Goal: Task Accomplishment & Management: Complete application form

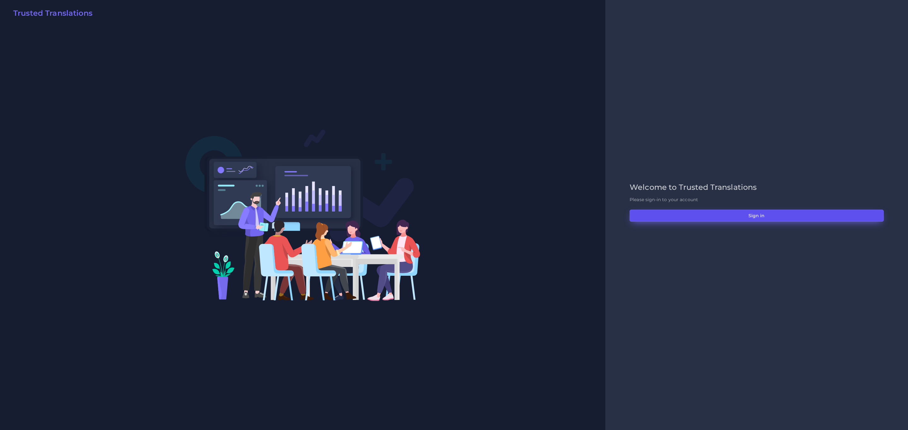
click at [605, 219] on button "Sign in" at bounding box center [756, 216] width 254 height 12
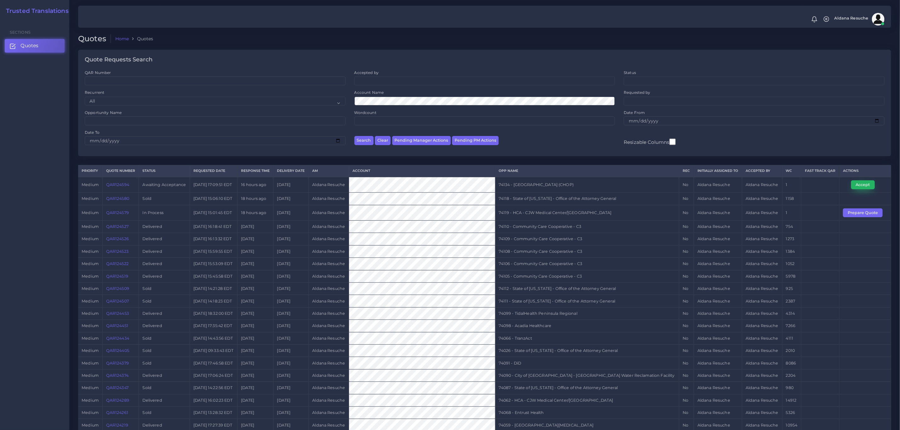
click at [867, 187] on button "Accept" at bounding box center [864, 185] width 24 height 9
click at [636, 187] on td "74134 - Children's Hospital of Philadelphia (CHOP)" at bounding box center [587, 185] width 184 height 16
click at [617, 183] on td "74134 - Children's Hospital of Philadelphia (CHOP)" at bounding box center [587, 185] width 184 height 16
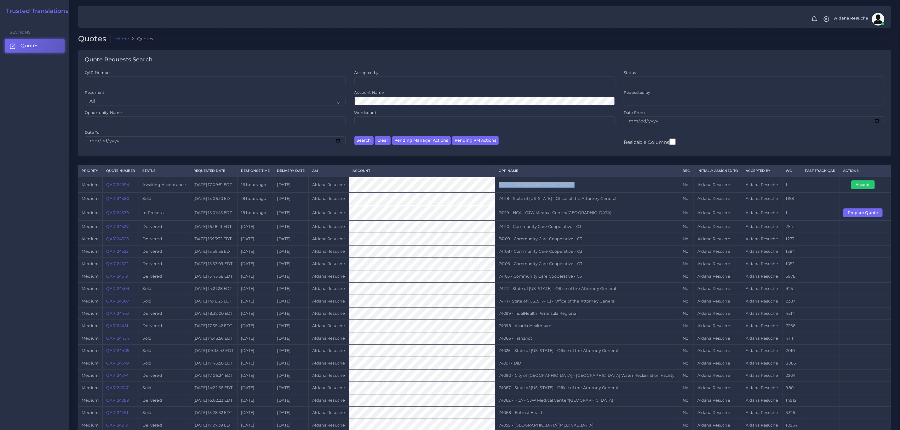
copy tr "74134 - Children's Hospital of Philadelphia (CHOP)"
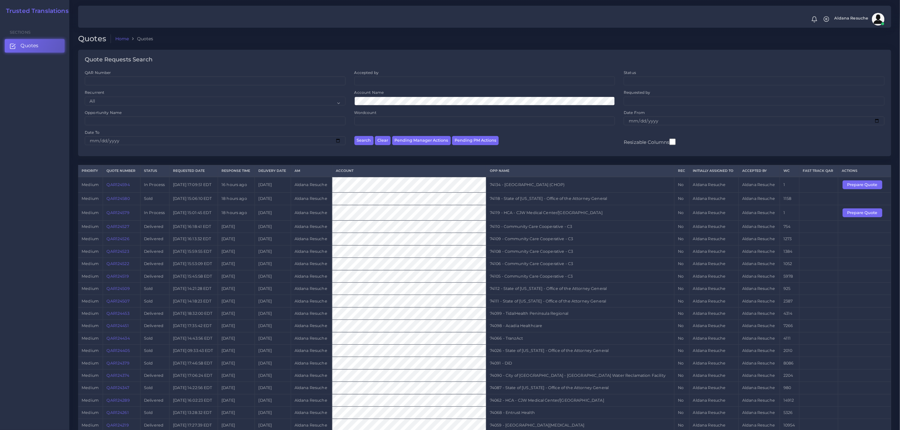
click at [546, 216] on td "74119 - HCA - CJW Medical Center/[GEOGRAPHIC_DATA]" at bounding box center [580, 212] width 188 height 15
click at [546, 216] on td "74119 - HCA - CJW Medical Center/Chippenham" at bounding box center [580, 212] width 188 height 15
copy tr "74119 - HCA - CJW Medical Center/Chippenham"
click at [600, 211] on button "Prepare Quote" at bounding box center [863, 213] width 40 height 9
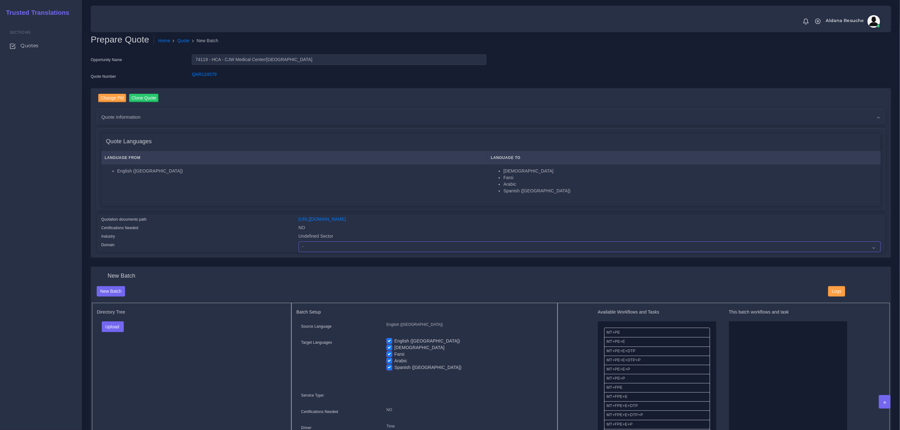
drag, startPoint x: 376, startPoint y: 250, endPoint x: 372, endPoint y: 245, distance: 6.5
click at [376, 250] on select "- Advertising and Media Agriculture, Forestry and Fishing Architecture, Buildin…" at bounding box center [590, 247] width 582 height 11
click at [299, 242] on select "- Advertising and Media Agriculture, Forestry and Fishing Architecture, Buildin…" at bounding box center [590, 247] width 582 height 11
click at [335, 253] on div "Change PM Clone Quote Quote information AM time" at bounding box center [491, 174] width 800 height 170
drag, startPoint x: 335, startPoint y: 244, endPoint x: 332, endPoint y: 247, distance: 4.0
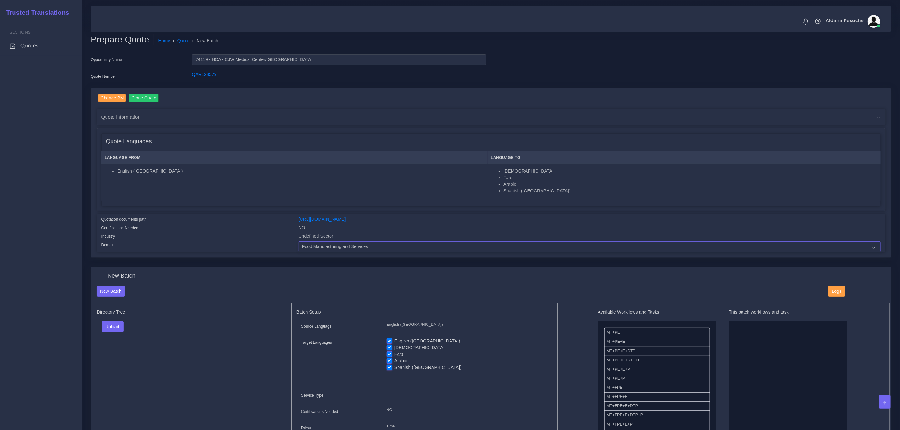
click at [335, 244] on select "- Advertising and Media Agriculture, Forestry and Fishing Architecture, Buildin…" at bounding box center [590, 247] width 582 height 11
select select "Healthcare and Health Sciences"
click at [299, 242] on select "- Advertising and Media Agriculture, Forestry and Fishing Architecture, Buildin…" at bounding box center [590, 247] width 582 height 11
click at [114, 331] on button "Upload" at bounding box center [113, 327] width 22 height 11
click at [133, 350] on label "Files" at bounding box center [123, 351] width 43 height 8
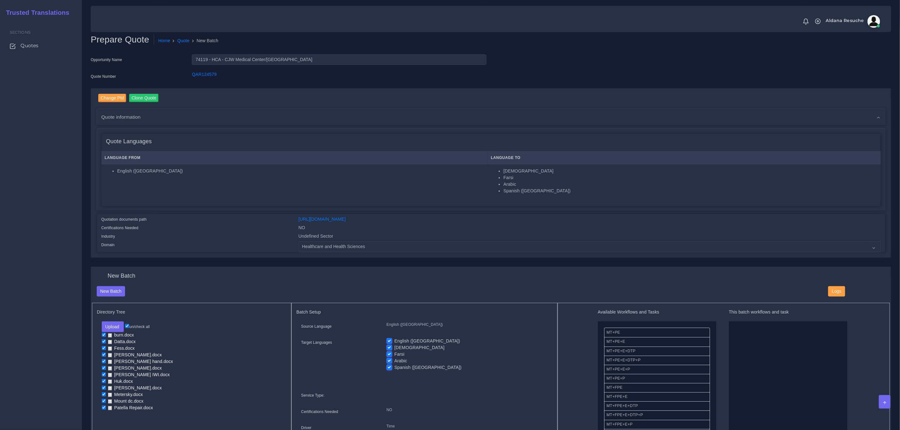
click at [395, 341] on label "English ([GEOGRAPHIC_DATA])" at bounding box center [428, 341] width 66 height 7
click at [390, 341] on input "English ([GEOGRAPHIC_DATA])" at bounding box center [390, 341] width 6 height 6
checkbox input "false"
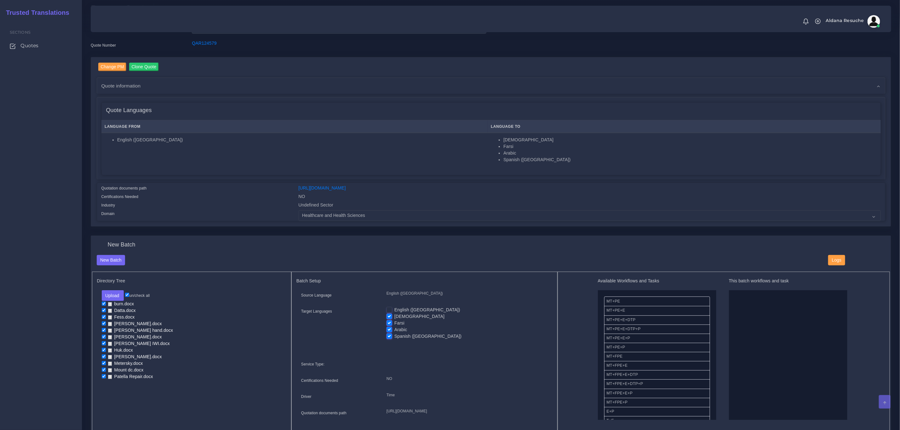
scroll to position [47, 0]
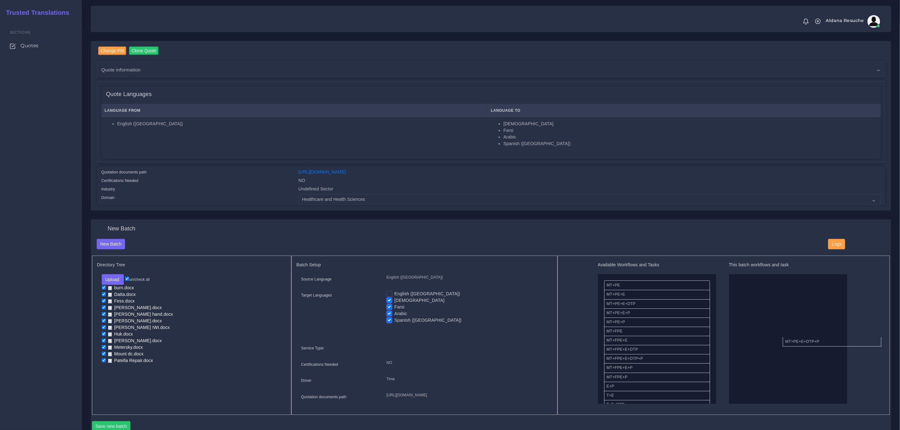
drag, startPoint x: 647, startPoint y: 312, endPoint x: 823, endPoint y: 338, distance: 178.7
drag, startPoint x: 651, startPoint y: 367, endPoint x: 756, endPoint y: 278, distance: 137.0
drag, startPoint x: 627, startPoint y: 342, endPoint x: 746, endPoint y: 292, distance: 129.3
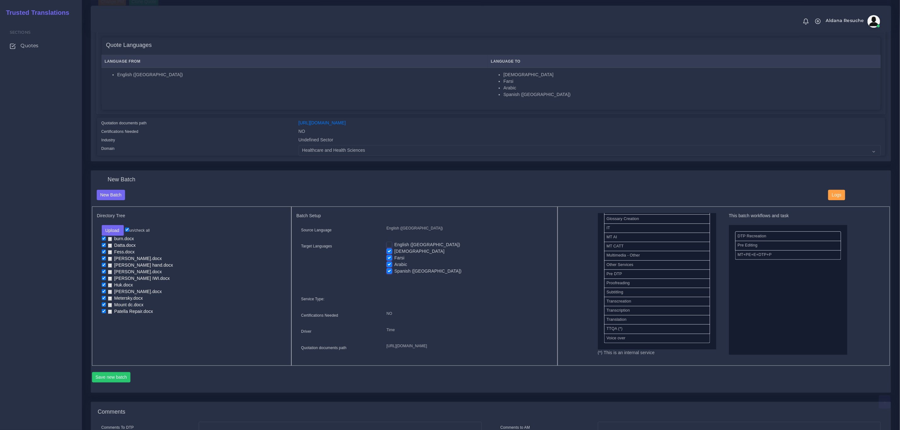
scroll to position [142, 0]
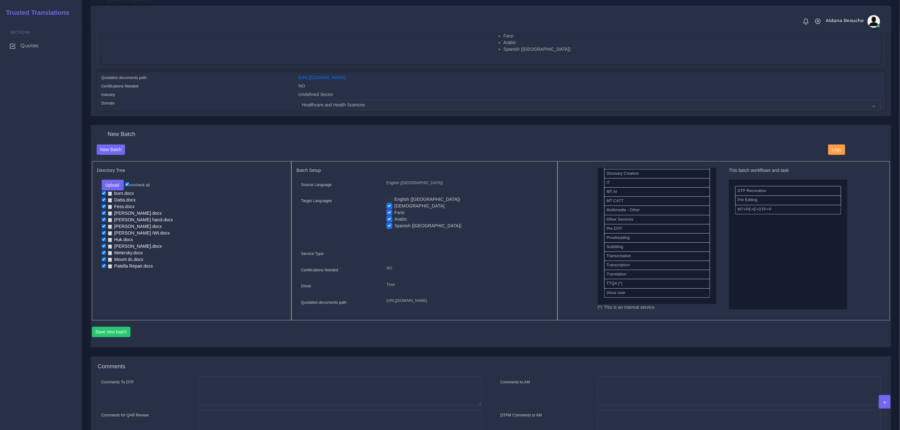
click at [395, 213] on label "Farsi" at bounding box center [400, 213] width 10 height 7
click at [387, 213] on input "Farsi" at bounding box center [390, 213] width 6 height 6
checkbox input "false"
click at [395, 221] on label "Arabic" at bounding box center [401, 219] width 13 height 7
click at [390, 221] on input "Arabic" at bounding box center [390, 219] width 6 height 6
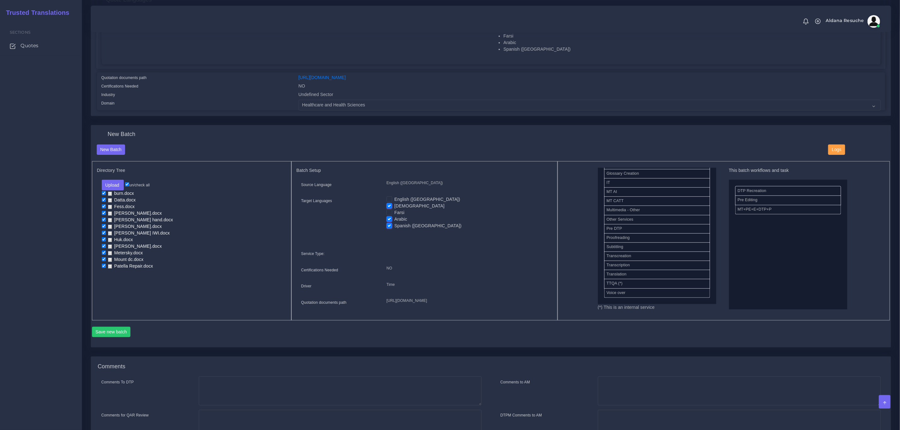
checkbox input "false"
click at [395, 227] on label "Spanish ([GEOGRAPHIC_DATA])" at bounding box center [428, 226] width 67 height 7
click at [389, 227] on input "Spanish ([GEOGRAPHIC_DATA])" at bounding box center [390, 226] width 6 height 6
checkbox input "false"
click at [395, 206] on label "[DEMOGRAPHIC_DATA]" at bounding box center [420, 206] width 50 height 7
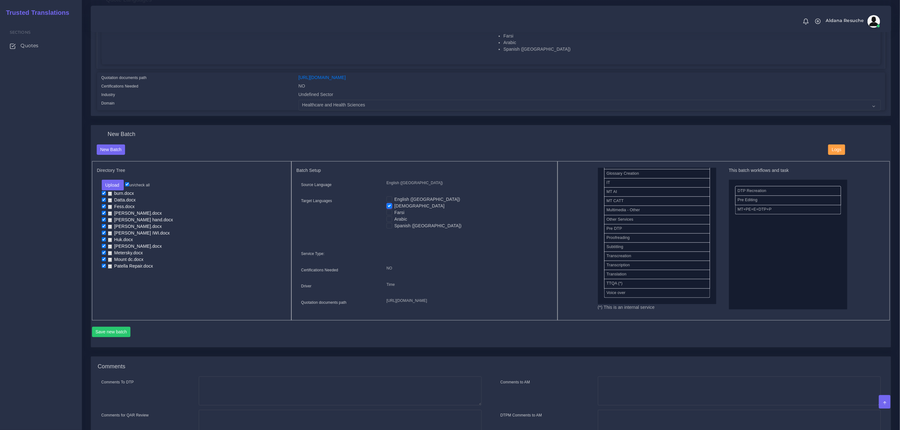
click at [390, 206] on input "[DEMOGRAPHIC_DATA]" at bounding box center [390, 206] width 6 height 6
checkbox input "false"
click at [395, 225] on label "Spanish ([GEOGRAPHIC_DATA])" at bounding box center [428, 226] width 67 height 7
click at [390, 225] on input "Spanish ([GEOGRAPHIC_DATA])" at bounding box center [390, 226] width 6 height 6
checkbox input "true"
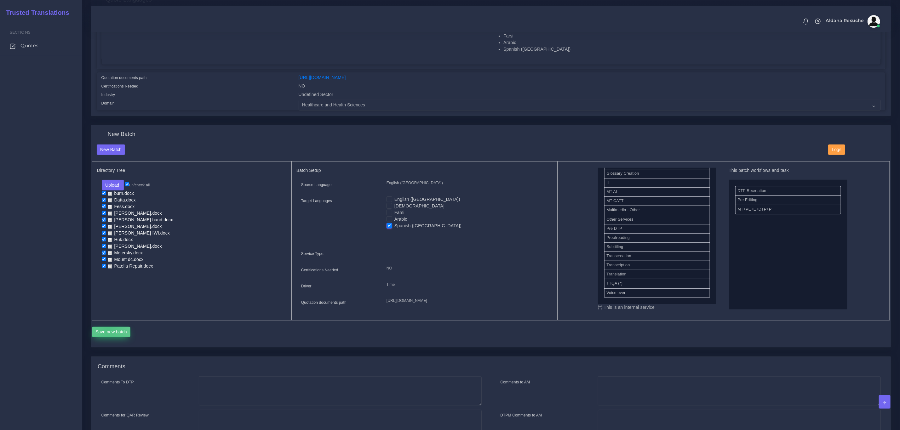
click at [108, 338] on button "Save new batch" at bounding box center [111, 332] width 39 height 11
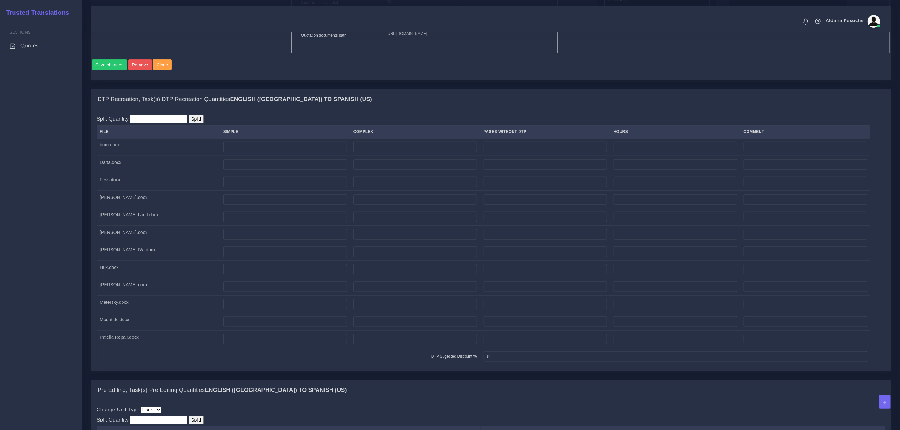
scroll to position [189, 0]
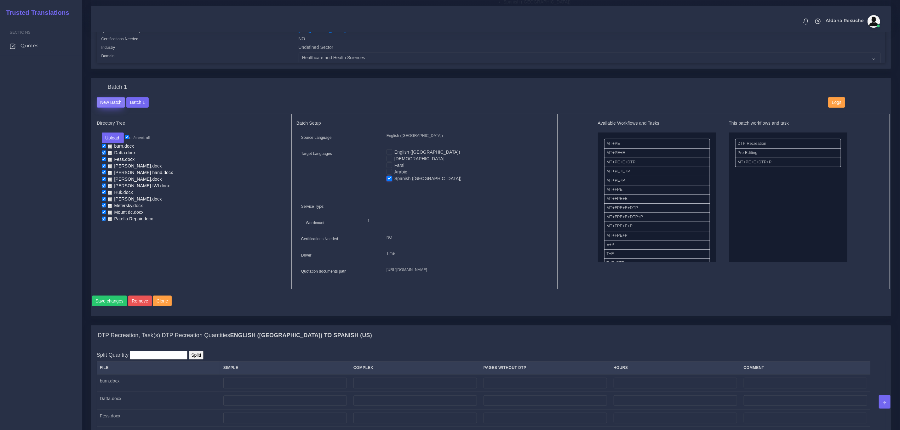
click at [113, 107] on button "New Batch" at bounding box center [111, 102] width 29 height 11
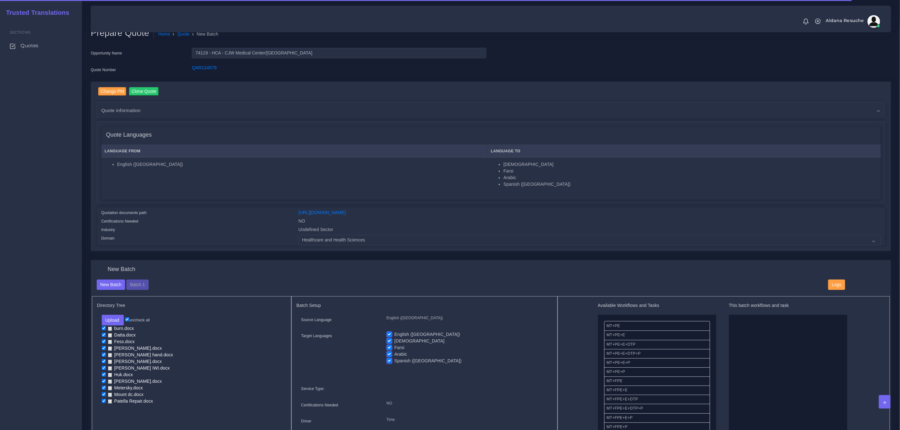
scroll to position [47, 0]
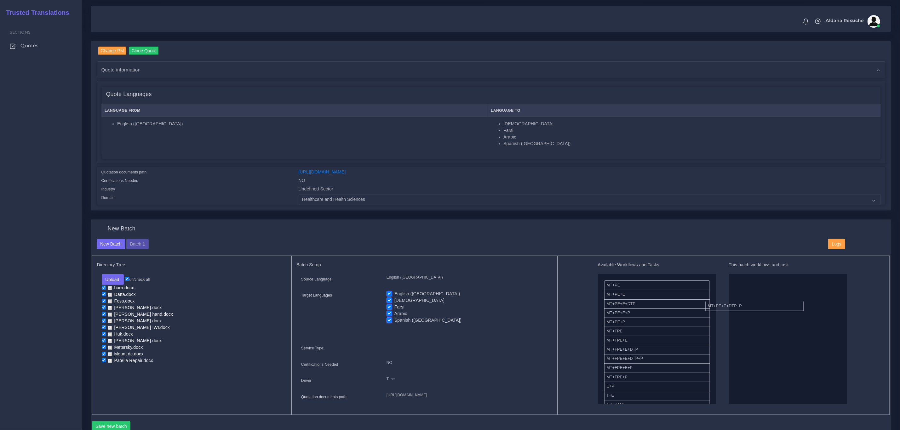
drag, startPoint x: 646, startPoint y: 314, endPoint x: 747, endPoint y: 307, distance: 101.8
click at [389, 290] on div "Source Language English (US) Target Languages English (US) Korean Farsi Arabic …" at bounding box center [425, 339] width 256 height 130
click at [395, 294] on label "English ([GEOGRAPHIC_DATA])" at bounding box center [428, 294] width 66 height 7
click at [387, 294] on input "English ([GEOGRAPHIC_DATA])" at bounding box center [390, 294] width 6 height 6
checkbox input "false"
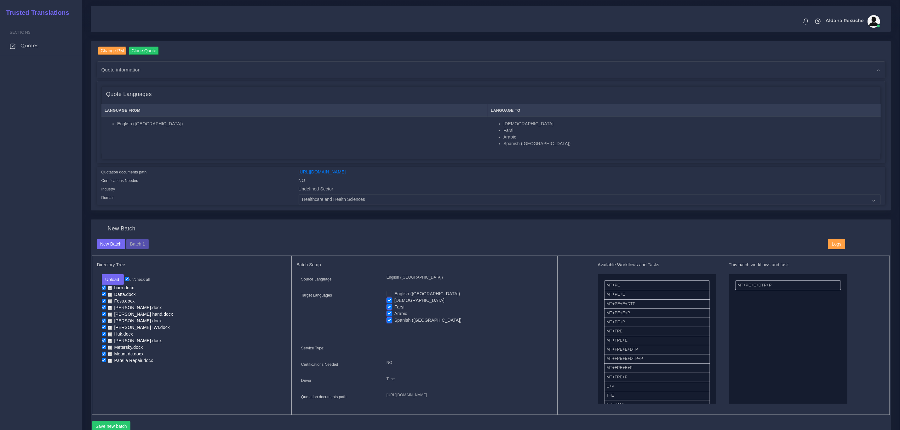
click at [395, 298] on label "[DEMOGRAPHIC_DATA]" at bounding box center [420, 301] width 50 height 7
click at [389, 298] on input "[DEMOGRAPHIC_DATA]" at bounding box center [390, 301] width 6 height 6
checkbox input "false"
click at [395, 308] on label "Farsi" at bounding box center [400, 307] width 10 height 7
click at [389, 308] on input "Farsi" at bounding box center [390, 307] width 6 height 6
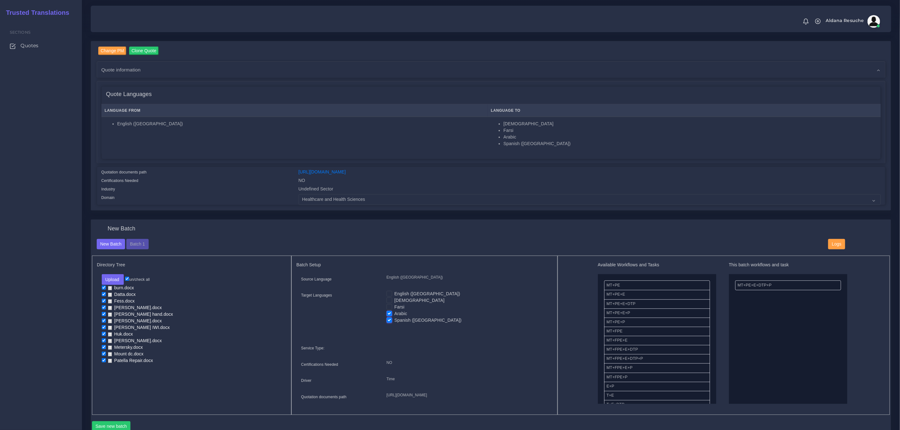
click at [395, 306] on label "Farsi" at bounding box center [400, 307] width 10 height 7
click at [389, 306] on input "Farsi" at bounding box center [390, 307] width 6 height 6
checkbox input "true"
click at [395, 321] on label "Spanish ([GEOGRAPHIC_DATA])" at bounding box center [428, 320] width 67 height 7
click at [388, 321] on input "Spanish ([GEOGRAPHIC_DATA])" at bounding box center [390, 320] width 6 height 6
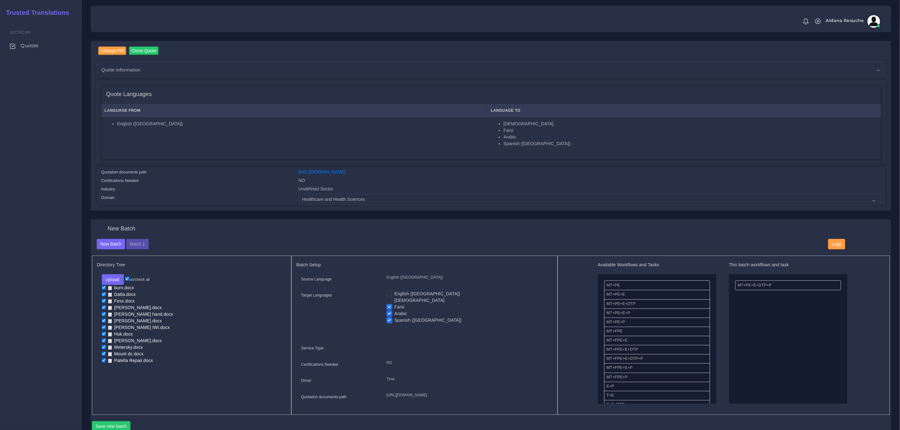
checkbox input "false"
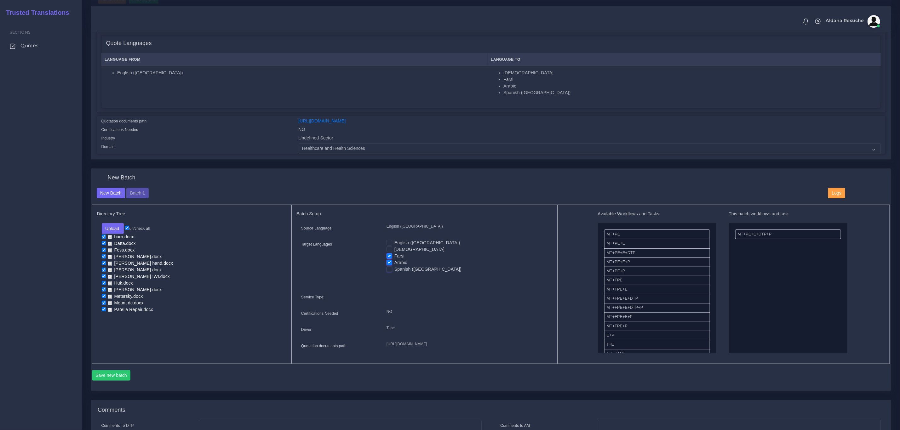
scroll to position [142, 0]
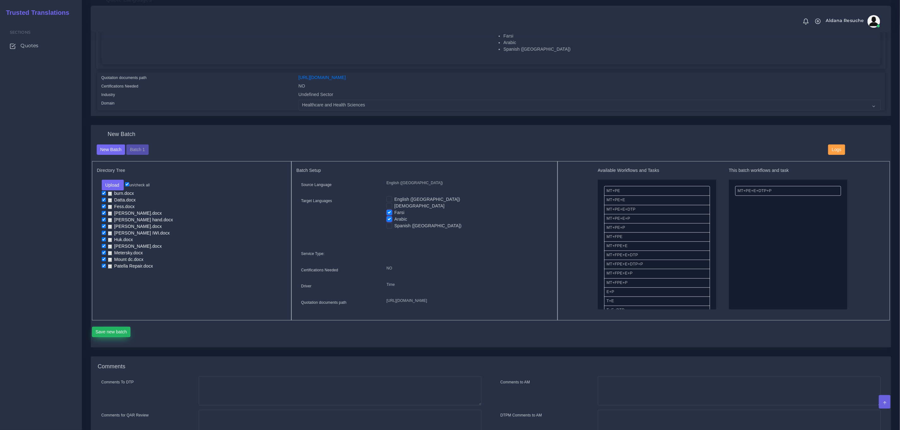
click at [120, 338] on button "Save new batch" at bounding box center [111, 332] width 39 height 11
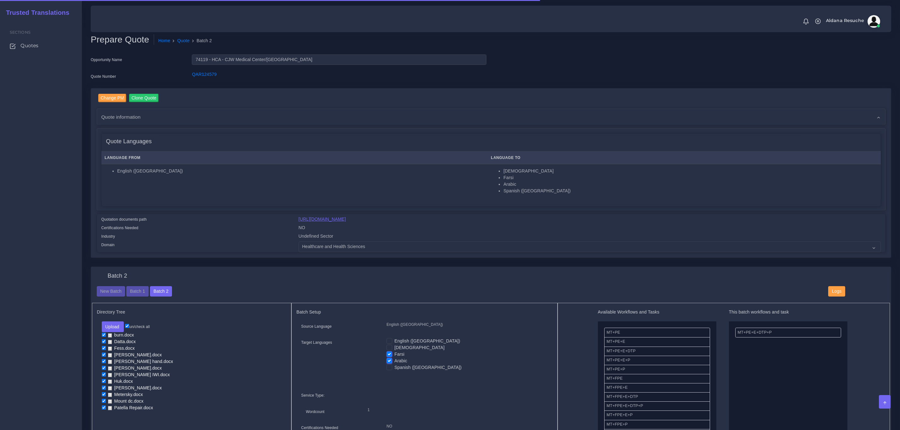
scroll to position [47, 0]
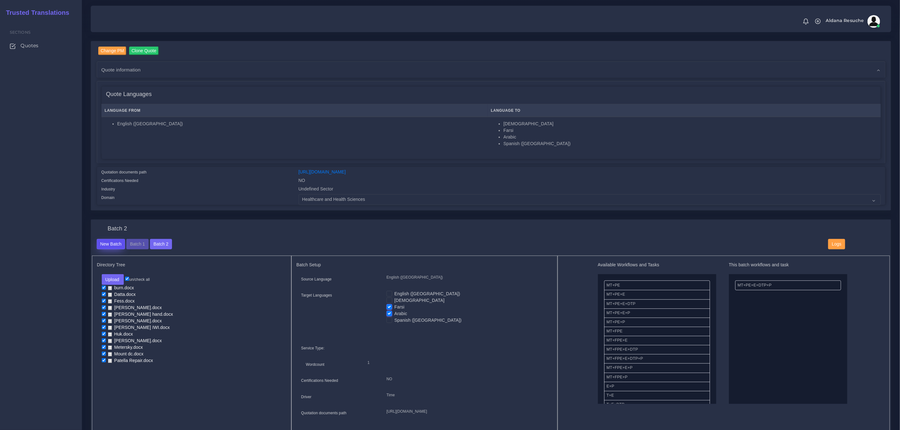
drag, startPoint x: 100, startPoint y: 246, endPoint x: 107, endPoint y: 249, distance: 8.1
click at [100, 246] on button "New Batch" at bounding box center [111, 244] width 29 height 11
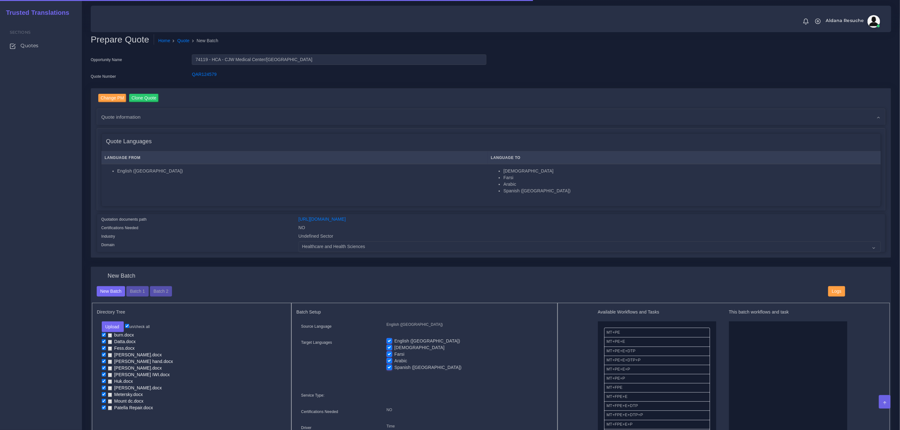
scroll to position [47, 0]
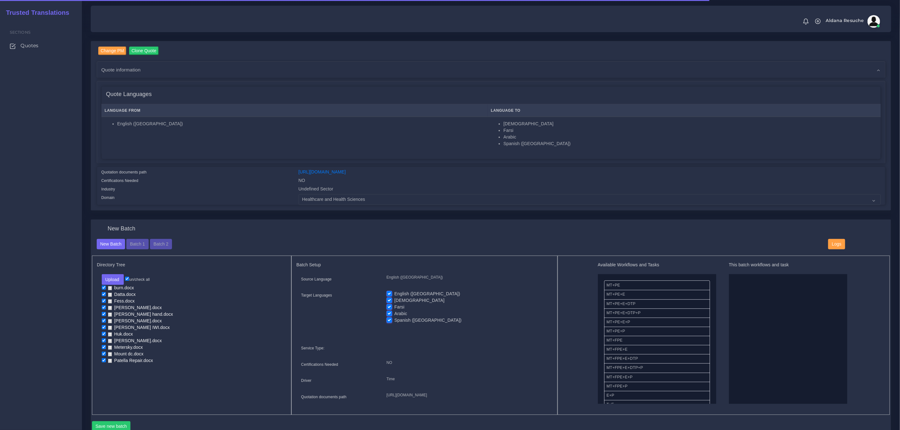
click at [395, 296] on label "English ([GEOGRAPHIC_DATA])" at bounding box center [428, 294] width 66 height 7
click at [390, 296] on input "English ([GEOGRAPHIC_DATA])" at bounding box center [390, 294] width 6 height 6
checkbox input "false"
click at [395, 307] on label "Farsi" at bounding box center [400, 307] width 10 height 7
click at [390, 307] on input "Farsi" at bounding box center [390, 307] width 6 height 6
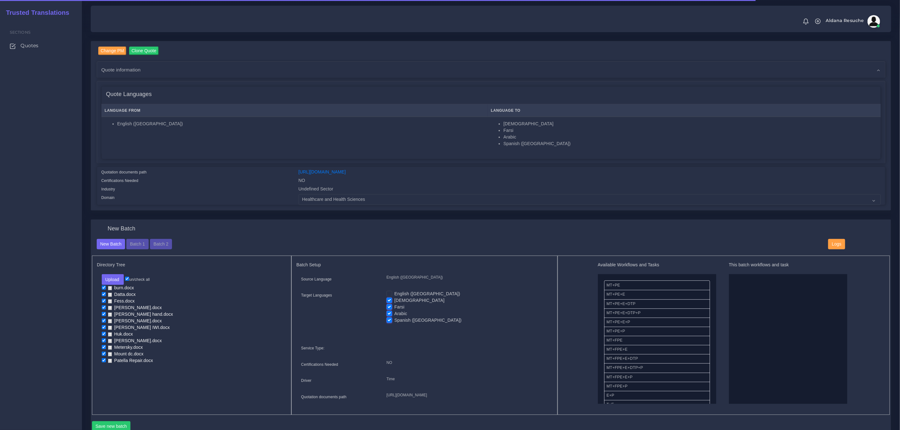
checkbox input "false"
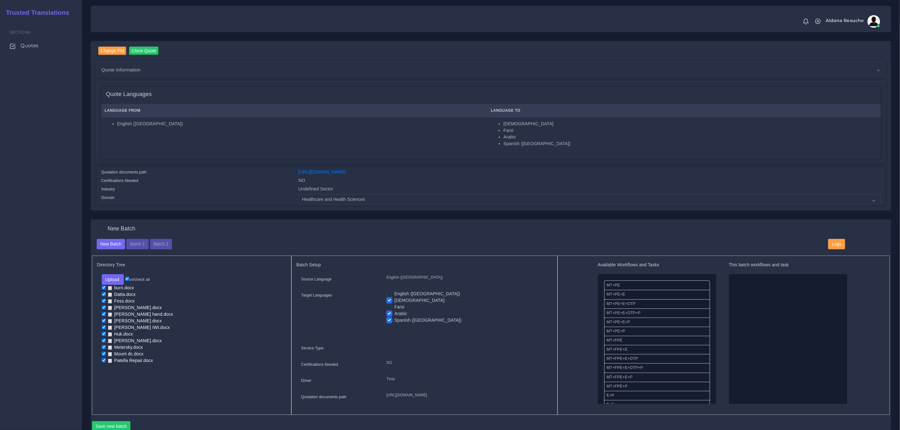
click at [388, 317] on input "Spanish ([GEOGRAPHIC_DATA])" at bounding box center [390, 320] width 6 height 6
checkbox input "false"
drag, startPoint x: 388, startPoint y: 315, endPoint x: 392, endPoint y: 315, distance: 4.4
click at [395, 314] on label "Arabic" at bounding box center [401, 314] width 13 height 7
click at [388, 314] on input "Arabic" at bounding box center [390, 314] width 6 height 6
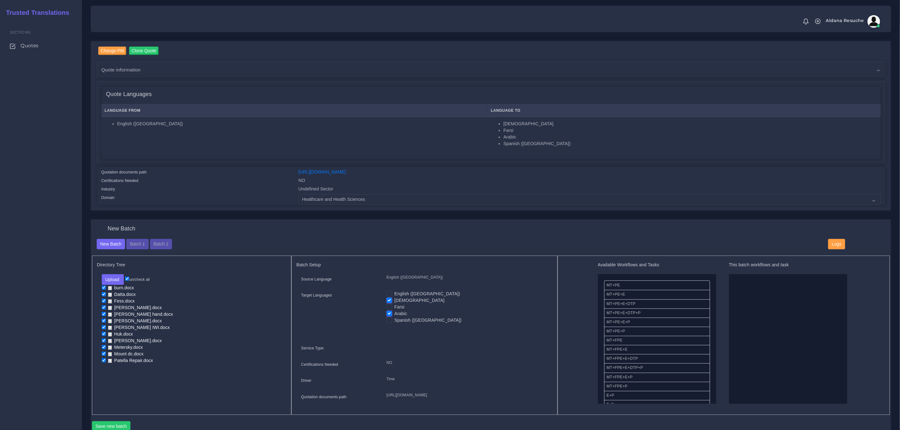
checkbox input "false"
drag, startPoint x: 656, startPoint y: 314, endPoint x: 740, endPoint y: 307, distance: 84.1
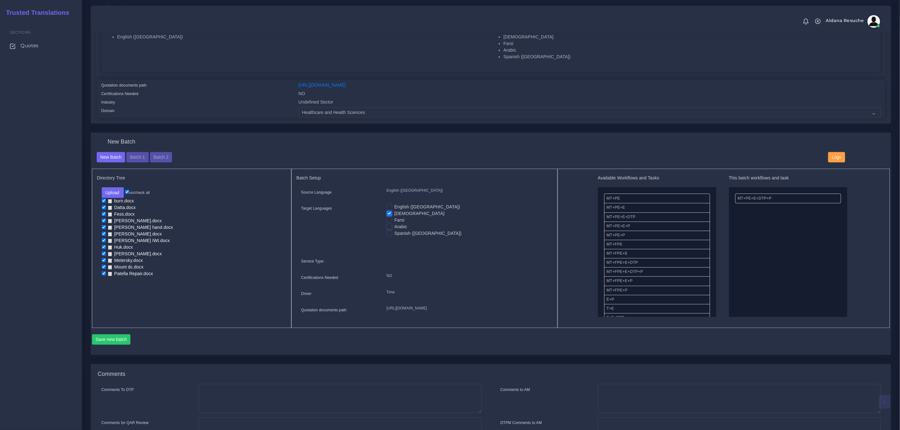
scroll to position [142, 0]
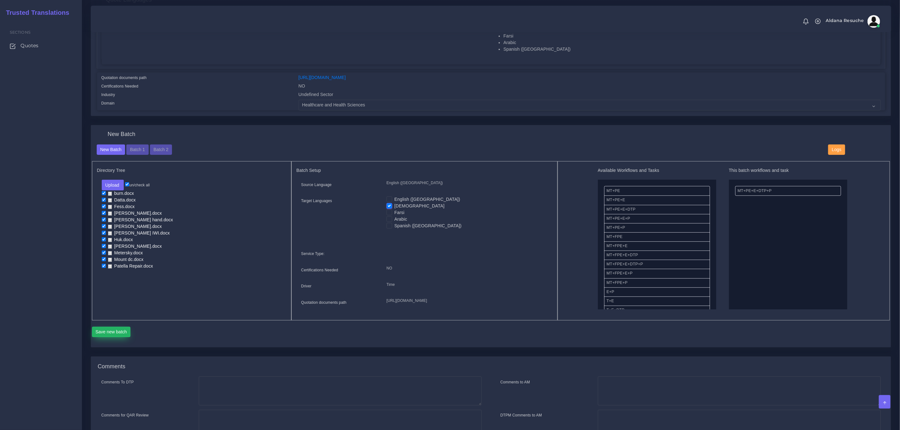
click at [109, 338] on button "Save new batch" at bounding box center [111, 332] width 39 height 11
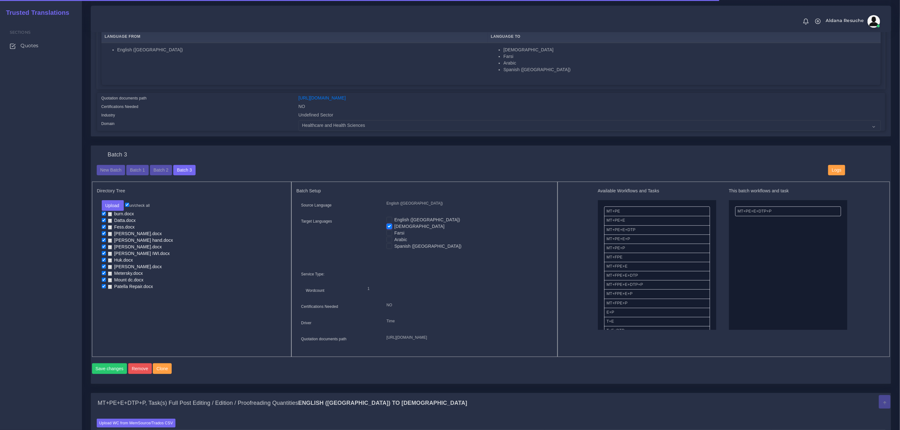
scroll to position [236, 0]
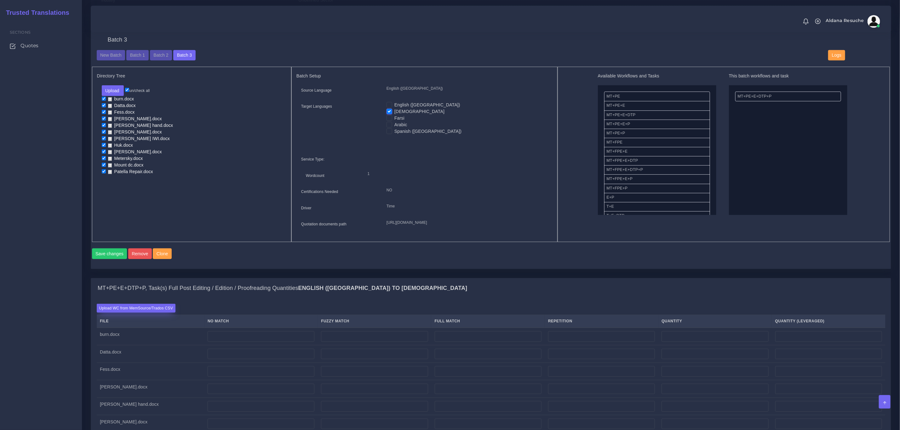
click at [150, 313] on label "Upload WC from MemSource/Trados CSV" at bounding box center [136, 308] width 79 height 9
click at [0, 0] on input "Upload WC from MemSource/Trados CSV" at bounding box center [0, 0] width 0 height 0
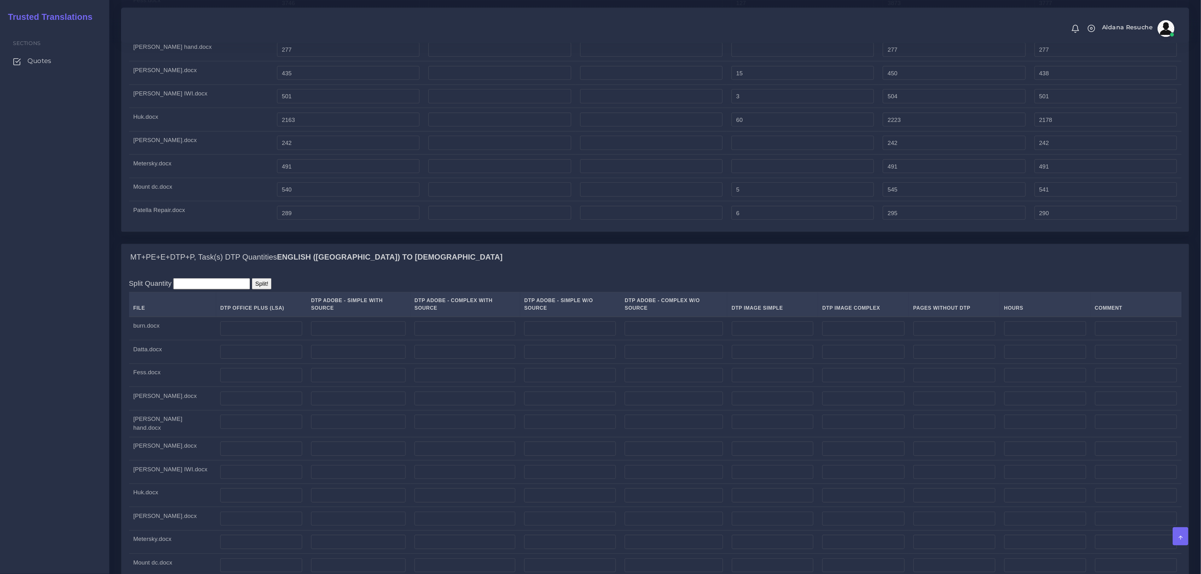
scroll to position [709, 0]
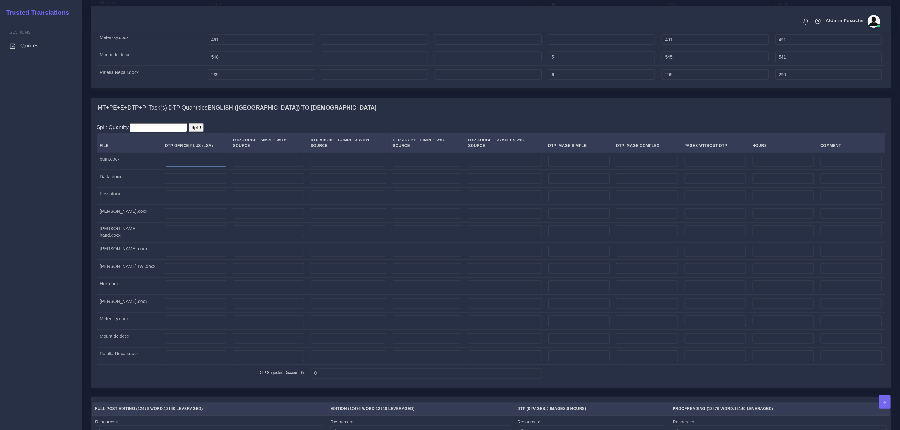
click at [192, 167] on input "number" at bounding box center [195, 161] width 61 height 11
type input "4"
click at [189, 184] on input "number" at bounding box center [195, 179] width 61 height 11
type input "5"
click at [308, 118] on div "MT+PE+E+DTP+P, Task(s) DTP Quantities English (US) TO Korean" at bounding box center [491, 108] width 800 height 20
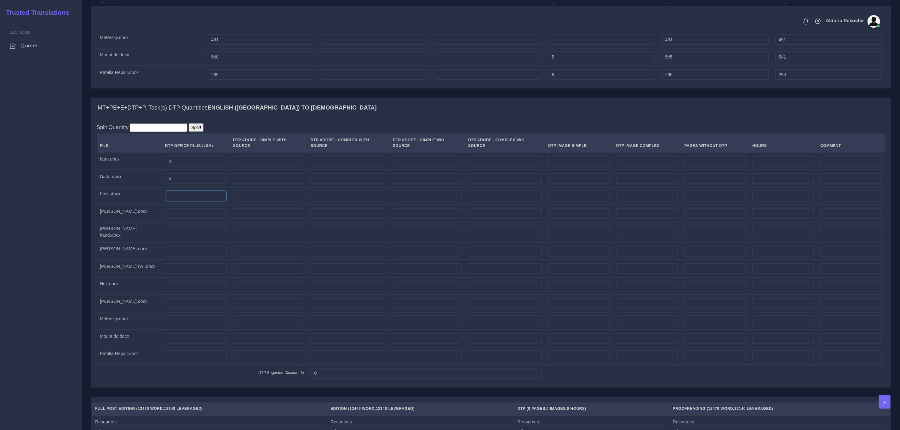
click at [165, 202] on input "number" at bounding box center [195, 196] width 61 height 11
type input "12"
click at [188, 219] on input "number" at bounding box center [195, 214] width 61 height 11
type input "3"
click at [196, 237] on input "number" at bounding box center [195, 231] width 61 height 11
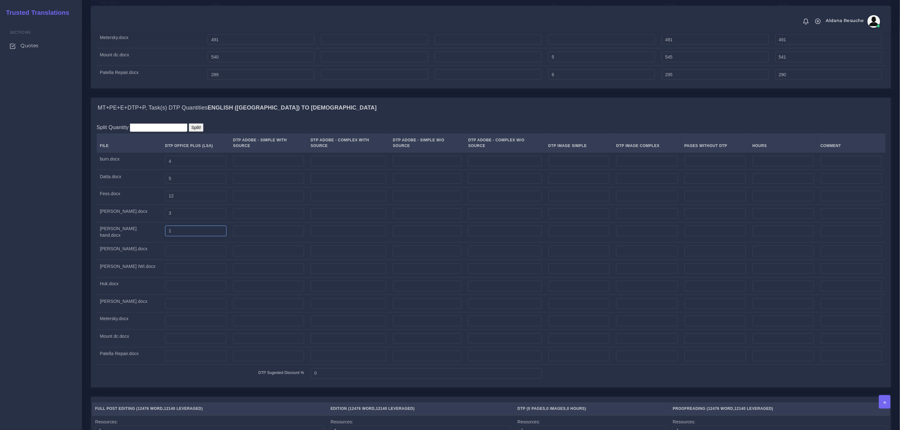
type input "1"
click at [316, 118] on div "MT+PE+E+DTP+P, Task(s) DTP Quantities English (US) TO Korean" at bounding box center [491, 108] width 800 height 20
click at [184, 257] on input "number" at bounding box center [195, 251] width 61 height 11
type input "2"
click at [180, 272] on input "number" at bounding box center [195, 269] width 61 height 11
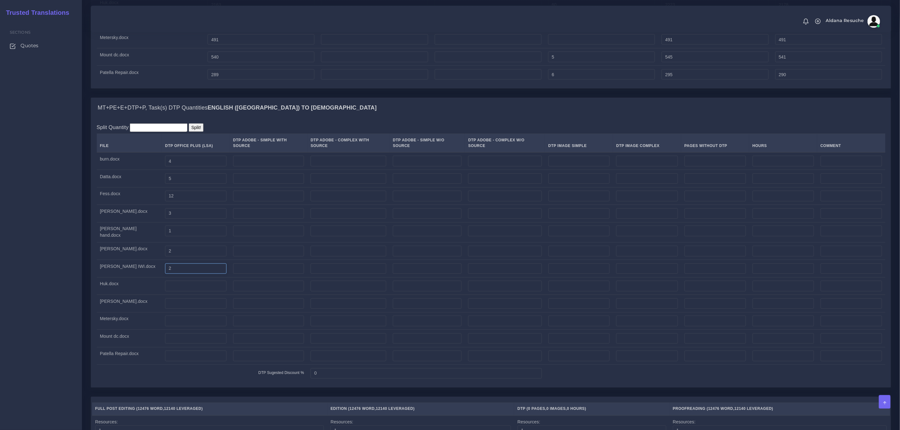
type input "2"
click at [165, 295] on td at bounding box center [196, 287] width 68 height 18
click at [165, 292] on input "number" at bounding box center [195, 286] width 61 height 11
type input "5"
click at [128, 295] on td "Huk.docx" at bounding box center [129, 287] width 65 height 18
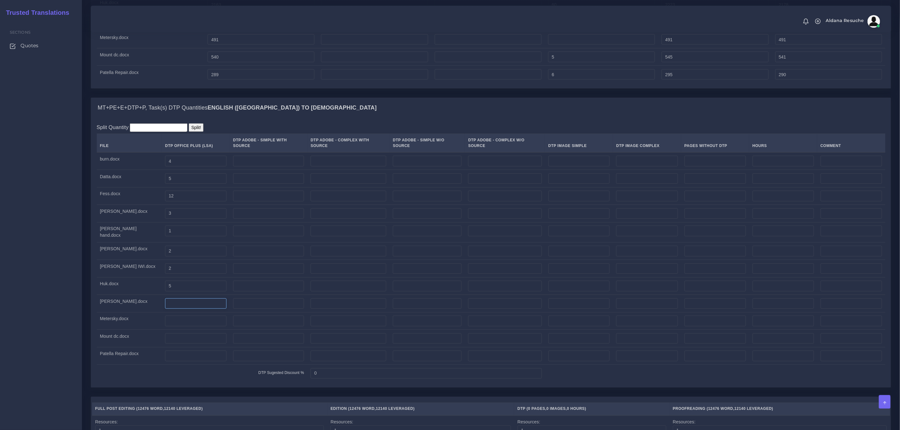
click at [165, 307] on input "number" at bounding box center [195, 304] width 61 height 11
type input "1"
click at [162, 324] on td at bounding box center [196, 322] width 68 height 18
click at [165, 327] on input "number" at bounding box center [195, 321] width 61 height 11
type input "1"
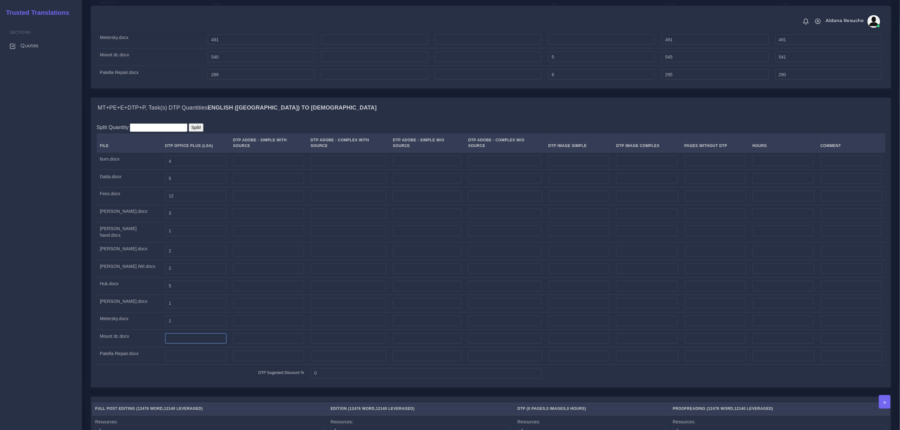
click at [165, 344] on input "number" at bounding box center [195, 339] width 61 height 11
type input "1"
click at [165, 362] on input "number" at bounding box center [195, 356] width 61 height 11
type input "2"
click at [361, 118] on div "MT+PE+E+DTP+P, Task(s) DTP Quantities English (US) TO Korean" at bounding box center [491, 108] width 800 height 20
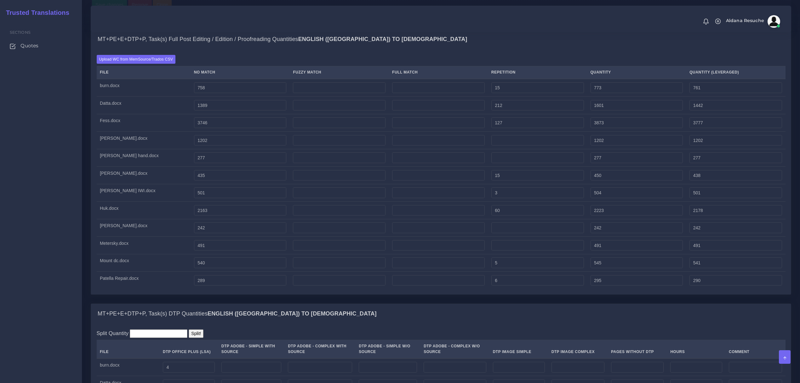
scroll to position [490, 0]
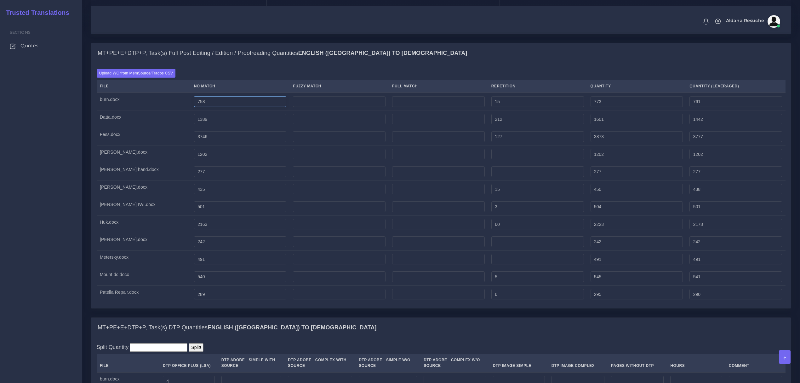
drag, startPoint x: 176, startPoint y: 112, endPoint x: 172, endPoint y: 112, distance: 3.8
click at [194, 107] on input "758" at bounding box center [240, 101] width 93 height 11
type input "858"
type input "873"
type input "861"
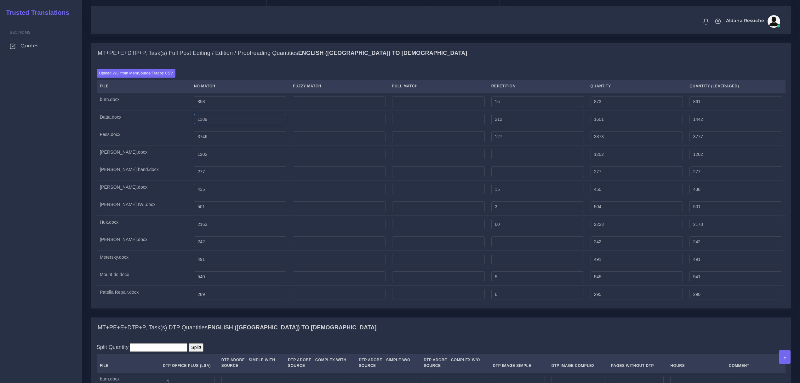
click at [194, 124] on input "1389" at bounding box center [240, 119] width 93 height 11
type input "1489"
type input "1701"
type input "1542"
click at [194, 142] on input "3746" at bounding box center [240, 136] width 93 height 11
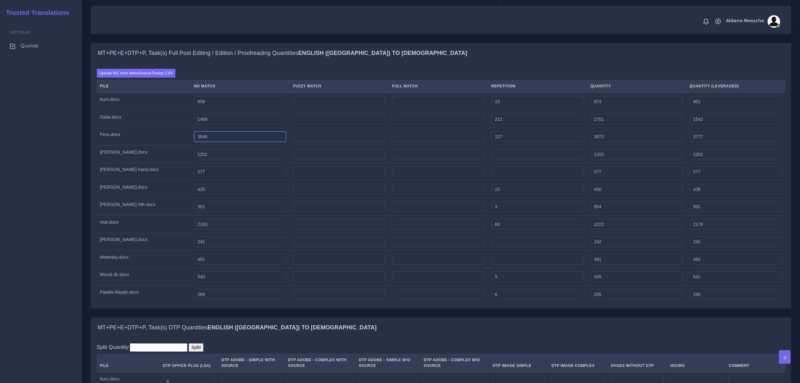
type input "3846"
type input "3973"
type input "3877"
click at [194, 159] on input "1202" at bounding box center [240, 154] width 93 height 11
type input "1302"
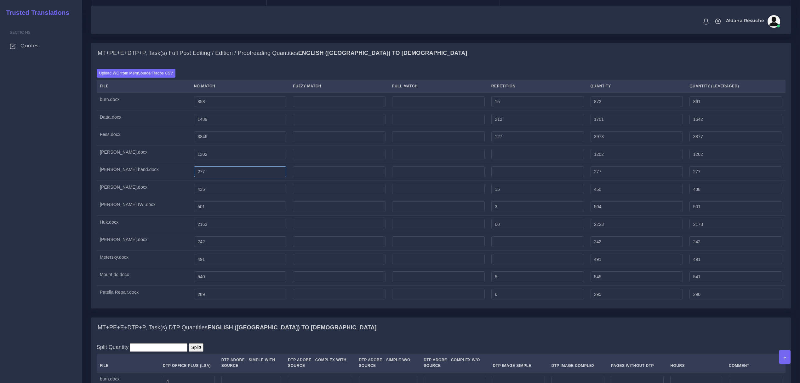
type input "1302"
click at [194, 177] on input "277" at bounding box center [240, 171] width 93 height 11
type input "377"
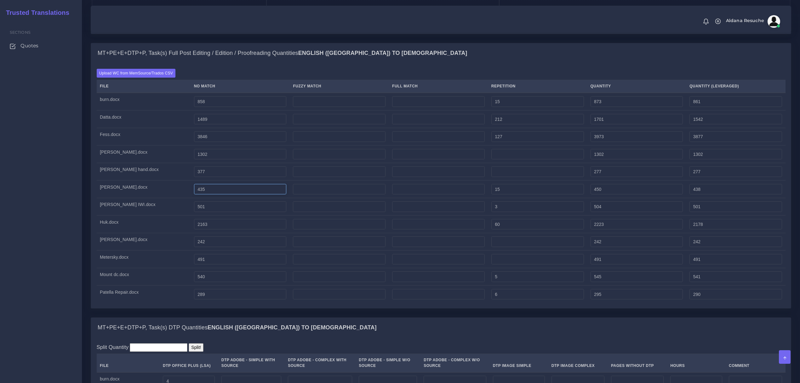
type input "377"
click at [194, 194] on input "435" at bounding box center [240, 189] width 93 height 11
type input "535"
type input "550"
type input "538"
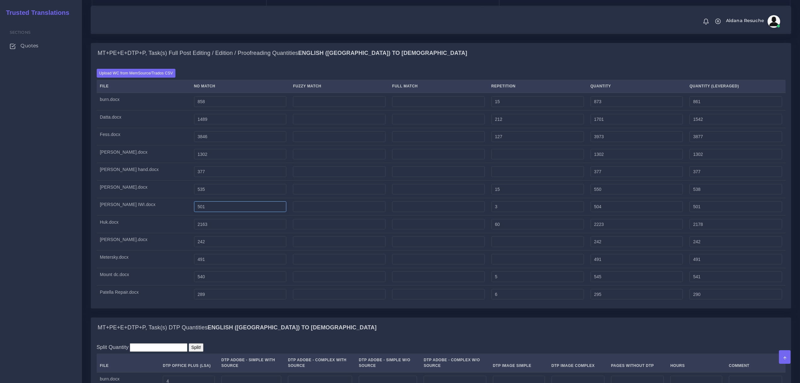
click at [194, 212] on input "501" at bounding box center [240, 206] width 93 height 11
type input "601"
type input "604"
type input "601"
click at [194, 229] on input "2163" at bounding box center [240, 224] width 93 height 11
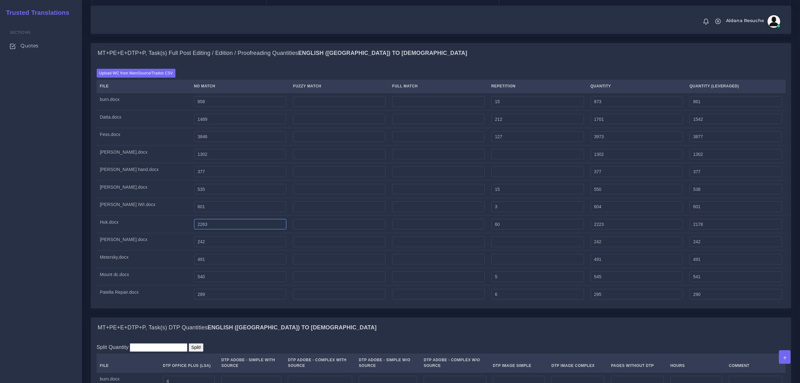
type input "2263"
type input "2323"
type input "2278"
drag, startPoint x: 176, startPoint y: 255, endPoint x: 166, endPoint y: 254, distance: 9.2
click at [191, 250] on td "242" at bounding box center [240, 242] width 99 height 18
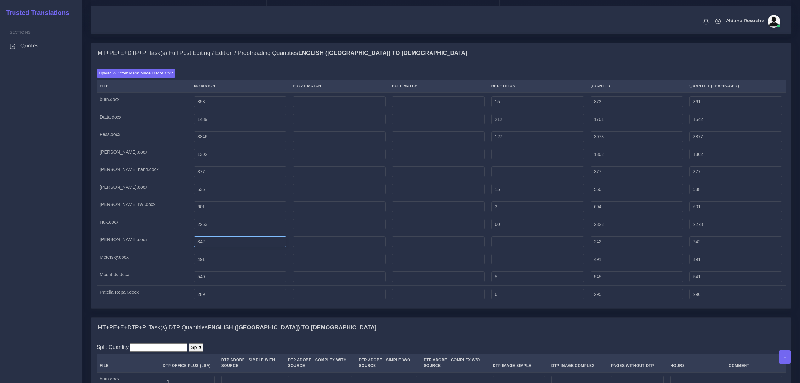
type input "342"
drag, startPoint x: 176, startPoint y: 272, endPoint x: 169, endPoint y: 275, distance: 7.6
click at [191, 268] on td "491" at bounding box center [240, 259] width 99 height 18
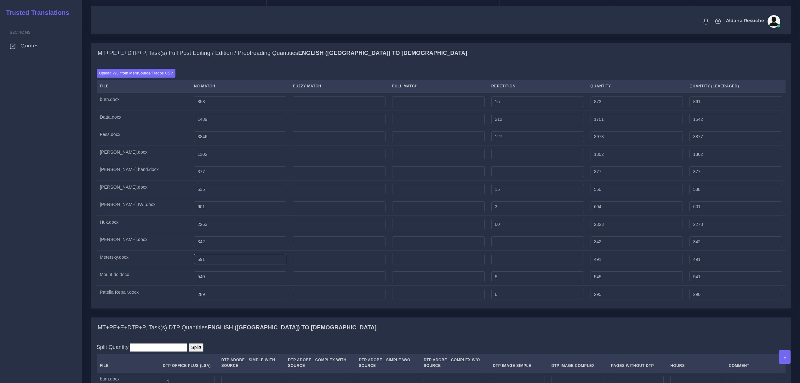
type input "591"
drag, startPoint x: 175, startPoint y: 289, endPoint x: 160, endPoint y: 290, distance: 14.2
click at [160, 285] on tr "Mount dc.docx 540 5 545 541" at bounding box center [441, 277] width 689 height 18
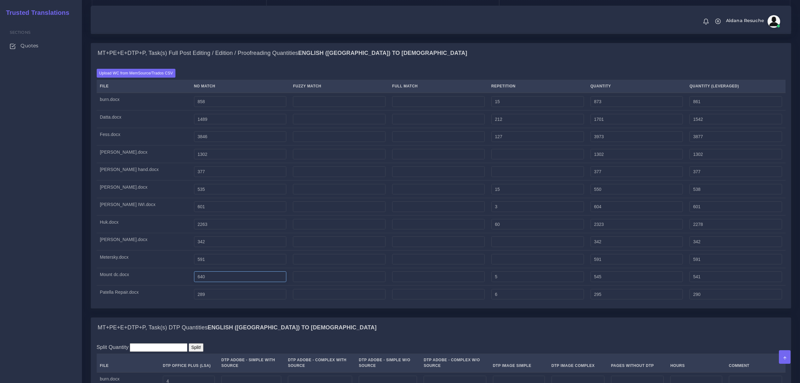
type input "640"
type input "645"
type input "641"
drag, startPoint x: 175, startPoint y: 307, endPoint x: 158, endPoint y: 309, distance: 16.8
click at [158, 303] on tr "Patella Repair.docx 289 6 295 290" at bounding box center [441, 293] width 689 height 17
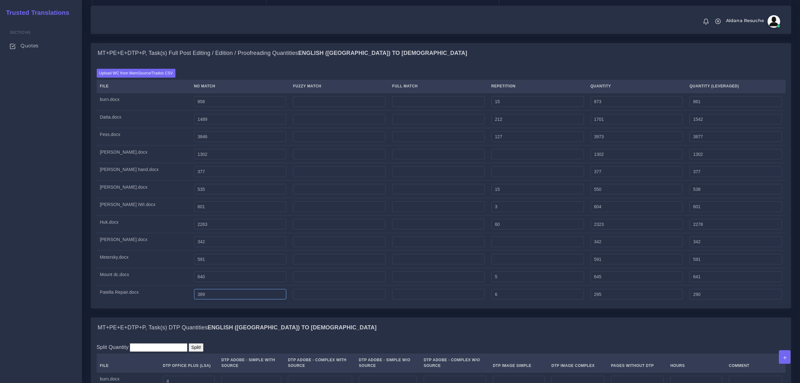
type input "389"
type input "395"
type input "390"
click at [155, 303] on td "Patella Repair.docx" at bounding box center [144, 293] width 94 height 17
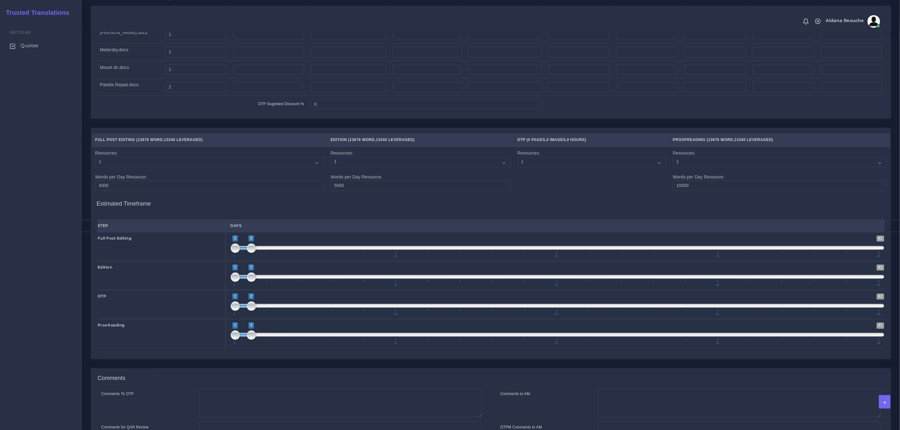
scroll to position [1069, 0]
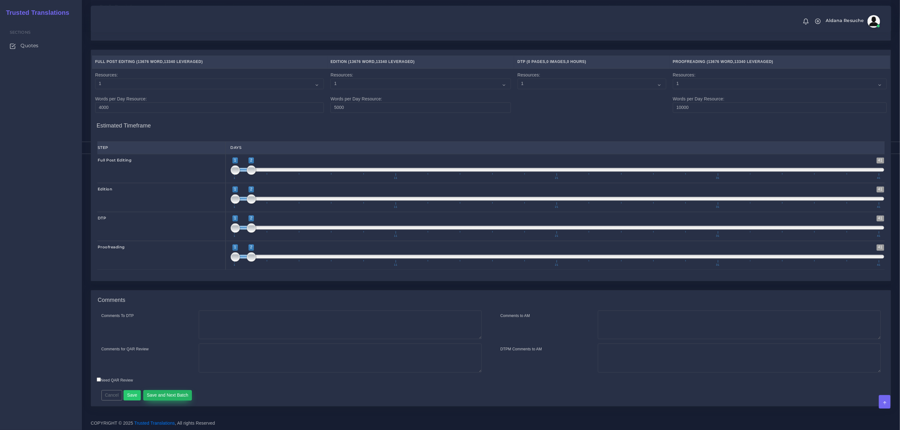
click at [162, 400] on button "Save and Next Batch" at bounding box center [167, 395] width 49 height 11
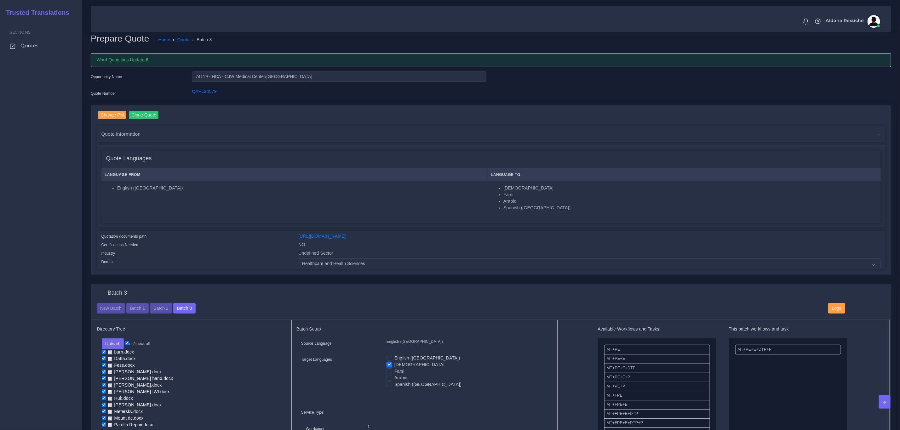
scroll to position [0, 0]
